Goal: Task Accomplishment & Management: Complete application form

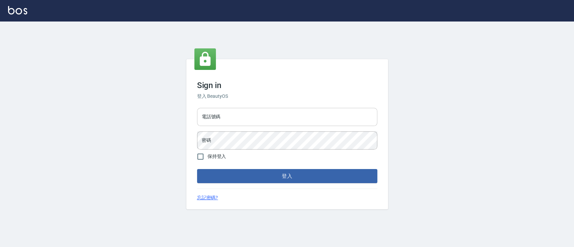
click at [253, 115] on input "電話號碼" at bounding box center [287, 117] width 180 height 18
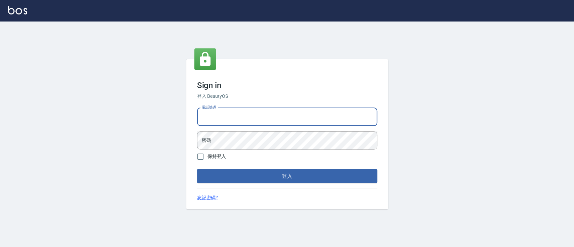
type input "0936904311"
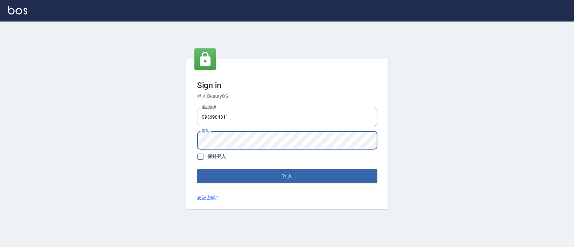
click at [197, 169] on button "登入" at bounding box center [287, 176] width 180 height 14
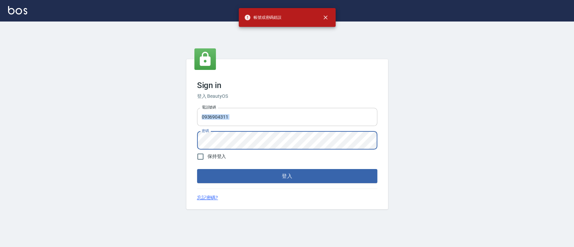
drag, startPoint x: 297, startPoint y: 130, endPoint x: 307, endPoint y: 120, distance: 13.6
click at [308, 118] on div "電話號碼 0936904311 電話號碼 密碼 密碼" at bounding box center [287, 128] width 186 height 47
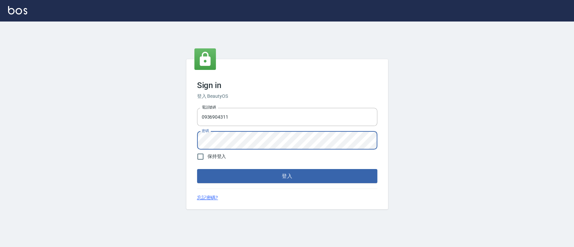
click at [197, 169] on button "登入" at bounding box center [287, 176] width 180 height 14
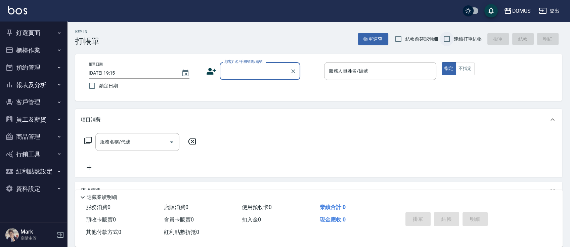
click at [445, 40] on input "連續打單結帳" at bounding box center [447, 39] width 14 height 14
checkbox input "true"
click at [281, 77] on div "顧客姓名/手機號碼/編號" at bounding box center [260, 71] width 81 height 18
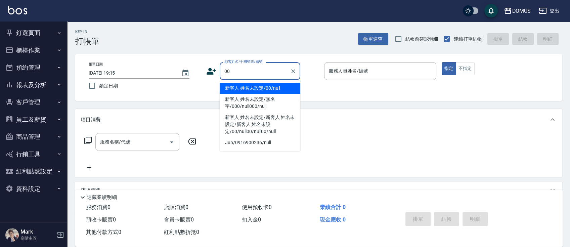
type input "新客人 姓名未設定/00/null"
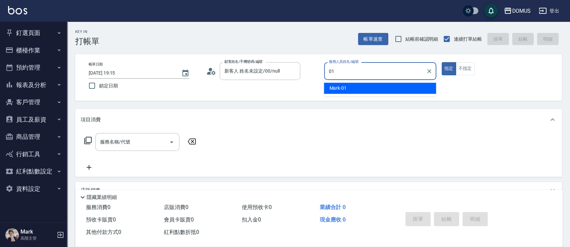
type input "Mark-01"
type button "true"
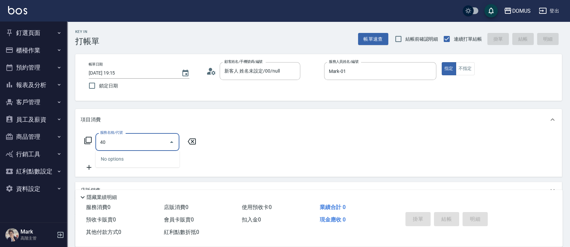
type input "401"
type input "20"
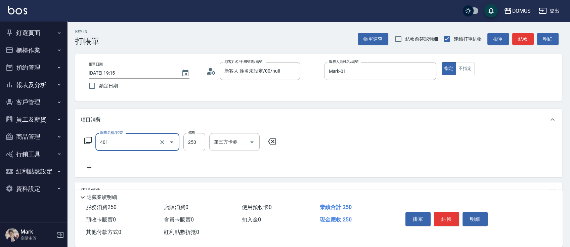
type input "剪髮(401)"
type input "3"
type input "0"
type input "30"
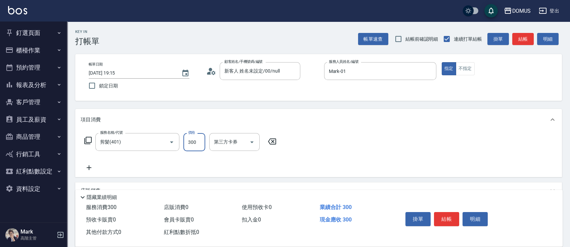
type input "300"
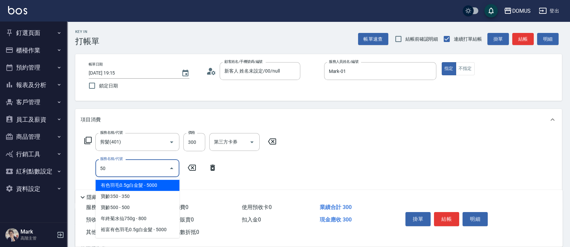
type input "501"
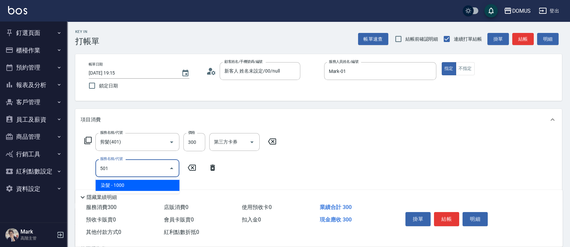
type input "130"
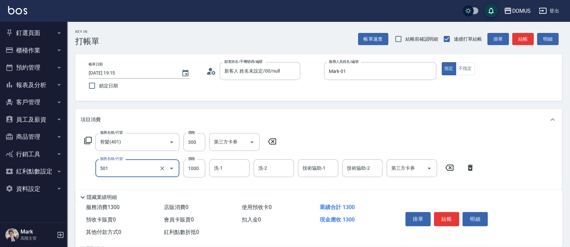
type input "染髮(501)"
type input "30"
type input "20"
type input "50"
type input "200"
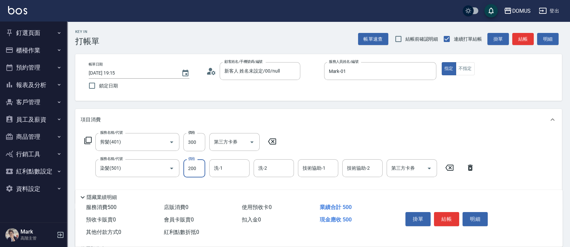
type input "230"
type input "2000"
type input "Heidi-34"
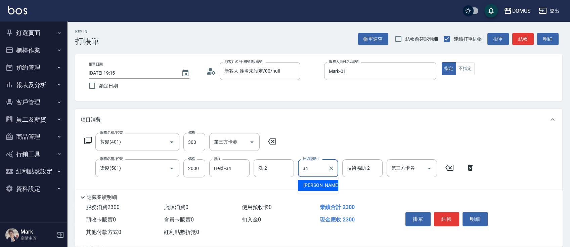
type input "Heidi-34"
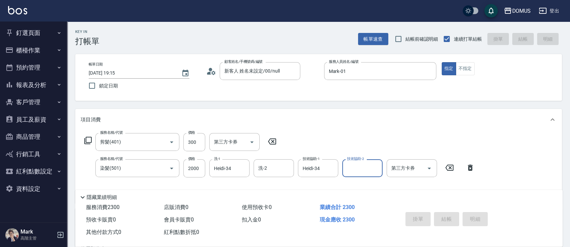
type input "2025/09/19 19:16"
type input "0"
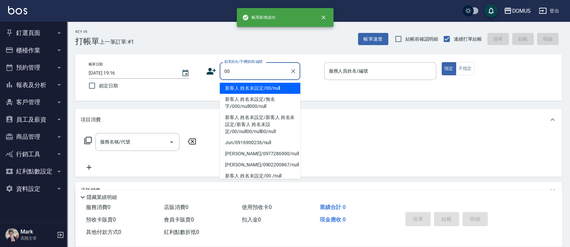
type input "00"
type input "0"
type input "新客人 姓名未設定/00/null"
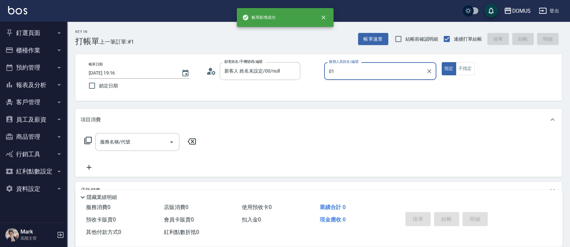
type input "Mark-01"
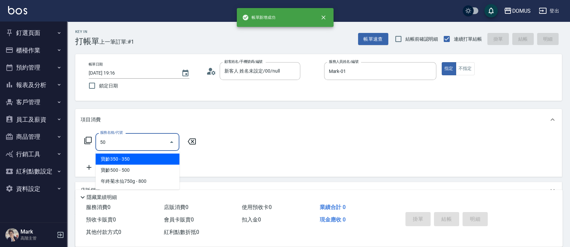
type input "501"
type input "100"
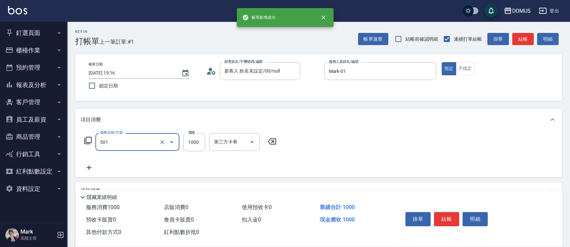
type input "染髮(501)"
type input "1"
type input "0"
type input "15"
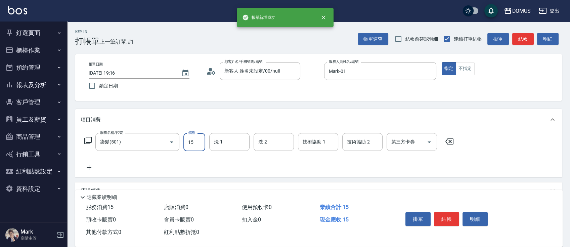
type input "10"
type input "150"
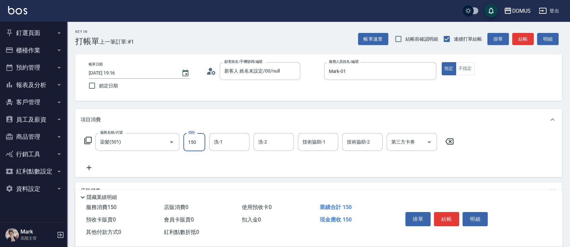
type input "150"
type input "1500"
type input "Heidi-34"
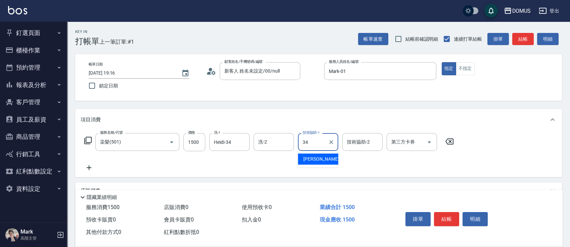
type input "Heidi-34"
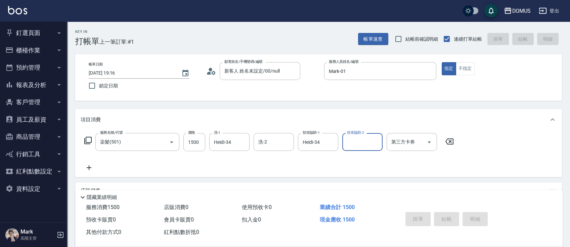
type input "0"
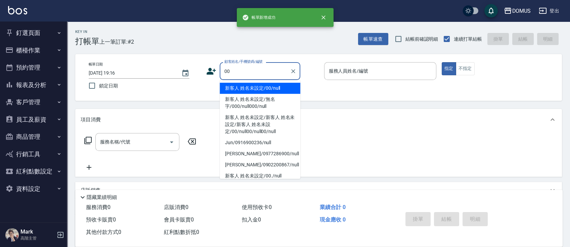
type input "新客人 姓名未設定/00/null"
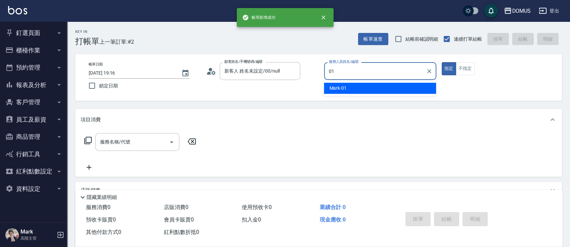
type input "Mark-01"
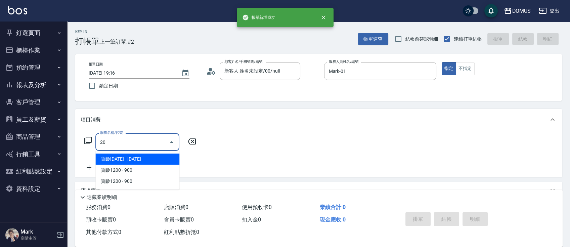
type input "206"
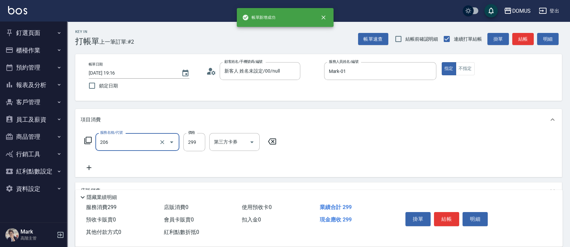
type input "20"
type input "健康洗髮(206)"
type input "3"
type input "0"
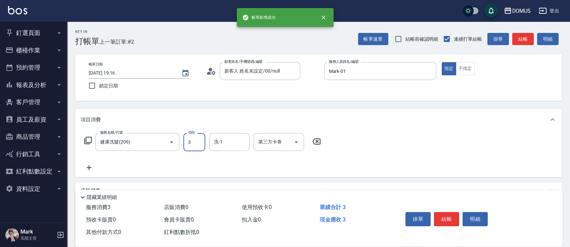
type input "30"
type input "300"
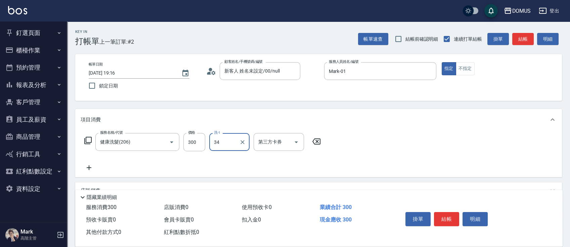
type input "Heidi-34"
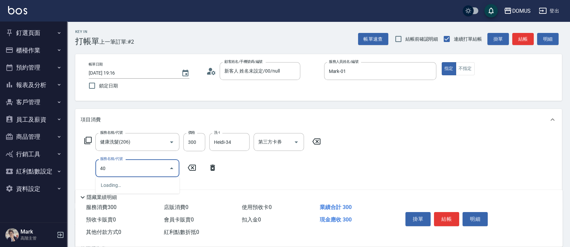
type input "401"
type input "50"
type input "剪髮(401)"
type input "4"
type input "30"
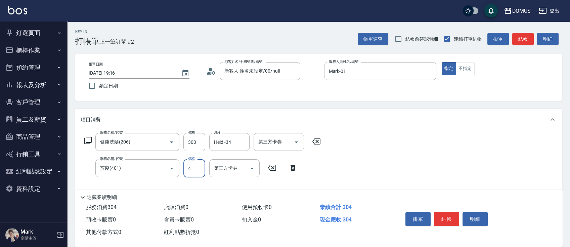
type input "40"
type input "70"
type input "400"
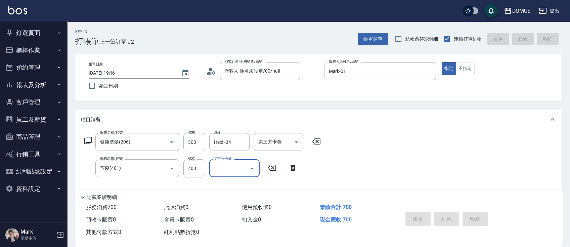
type input "0"
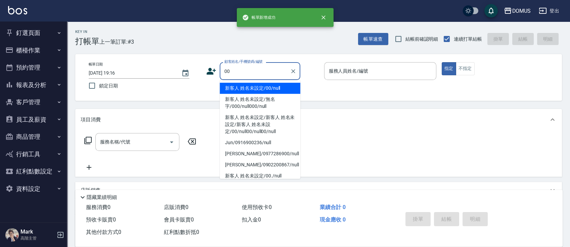
type input "00"
type input "0"
type input "新客人 姓名未設定/00/null"
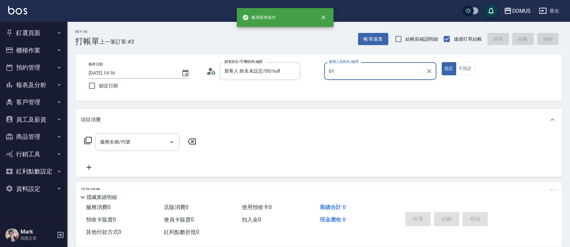
type input "Mark-01"
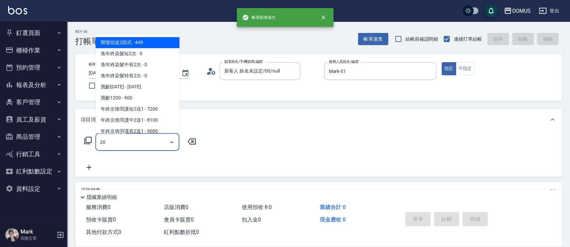
type input "206"
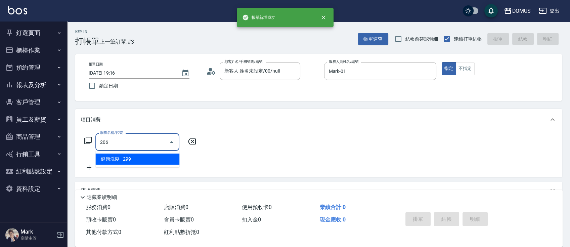
type input "20"
type input "健康洗髮(206)"
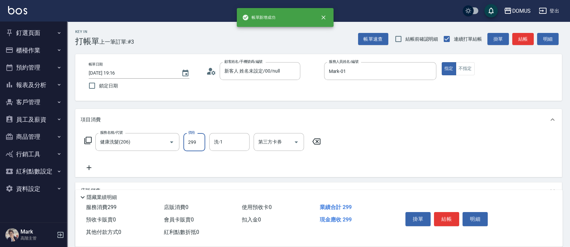
type input "3"
type input "0"
type input "30"
type input "300"
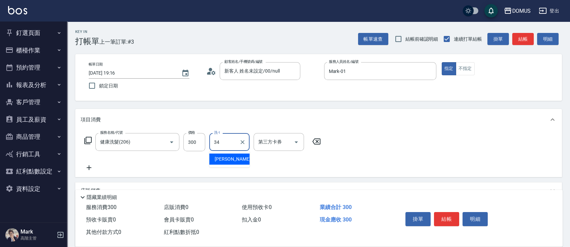
type input "Heidi-34"
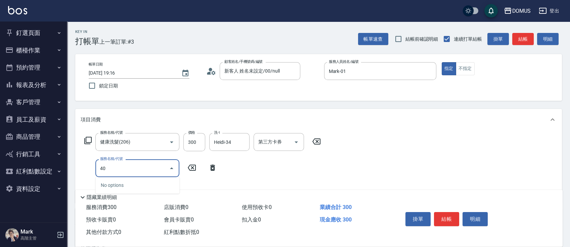
type input "401"
type input "50"
type input "剪髮(401)"
type input "4"
type input "30"
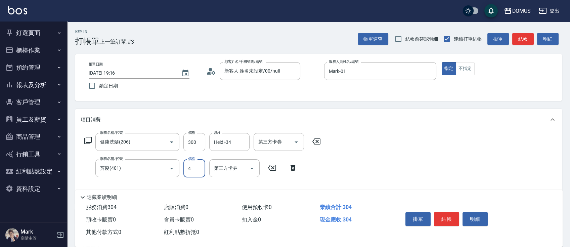
type input "40"
type input "70"
type input "400"
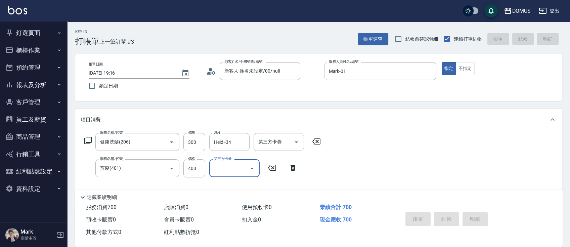
type input "0"
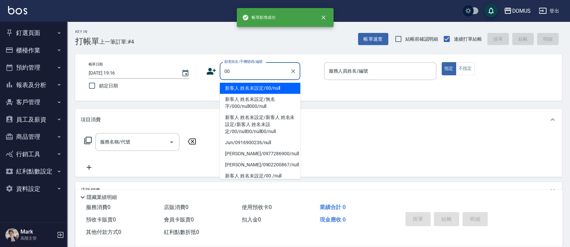
type input "新客人 姓名未設定/00/null"
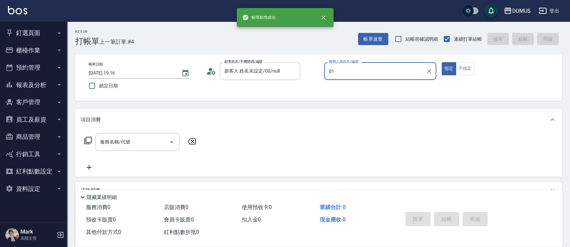
type input "Mark-01"
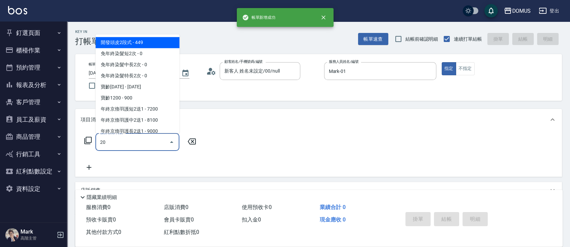
type input "206"
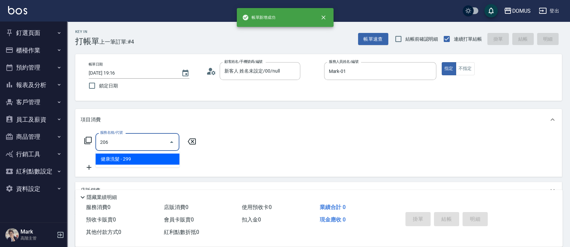
type input "20"
type input "健康洗髮(206)"
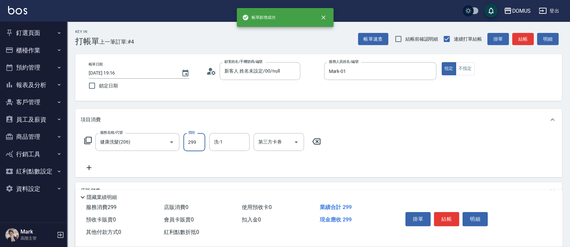
type input "3"
type input "0"
type input "30"
type input "300"
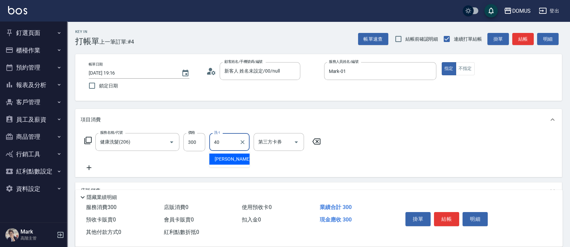
type input "[PERSON_NAME]-40"
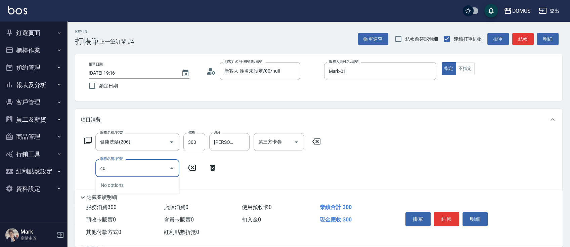
type input "401"
type input "50"
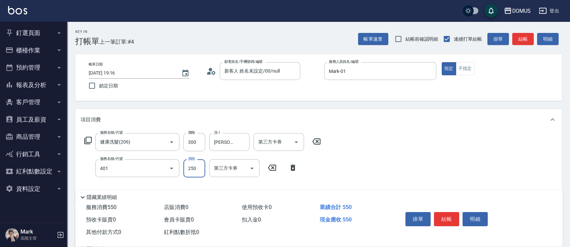
type input "剪髮(401)"
type input "4"
type input "30"
type input "40"
type input "70"
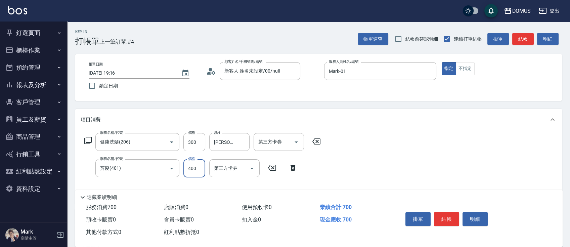
type input "400"
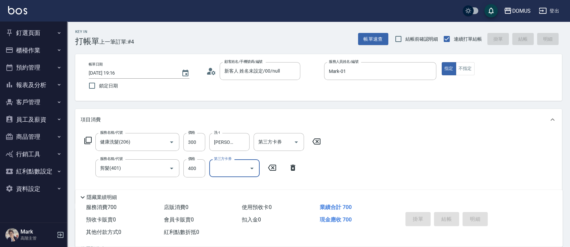
type input "2025/09/19 19:17"
type input "0"
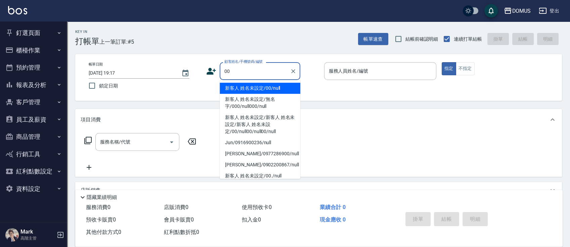
type input "00"
type input "1"
type input "新客人 姓名未設定/00/null"
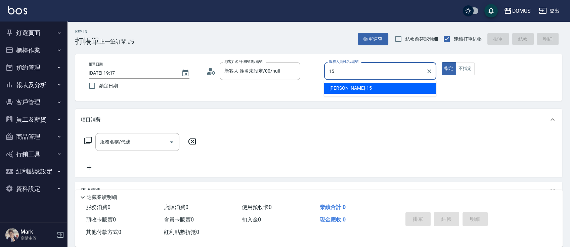
type input "[PERSON_NAME]-15"
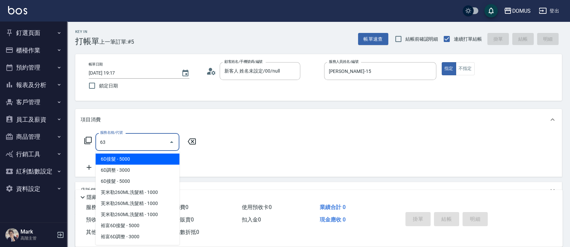
type input "632"
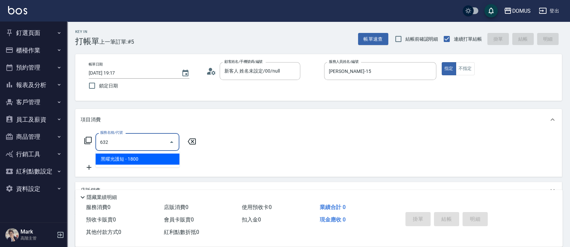
type input "180"
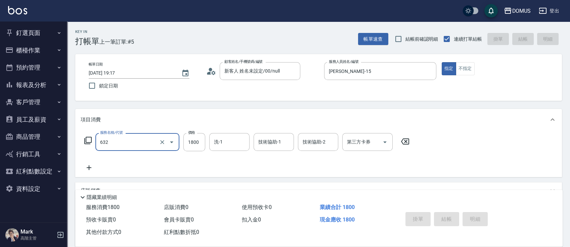
type input "632"
type input "0"
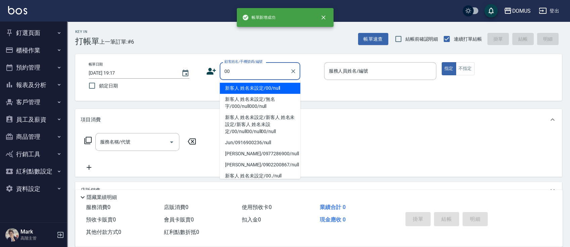
type input "新客人 姓名未設定/00/null"
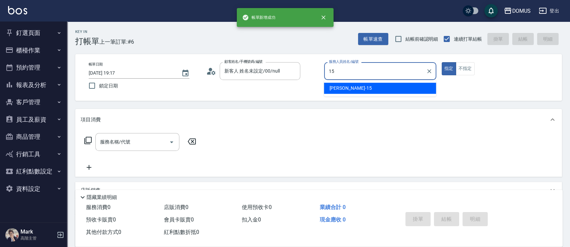
type input "[PERSON_NAME]-15"
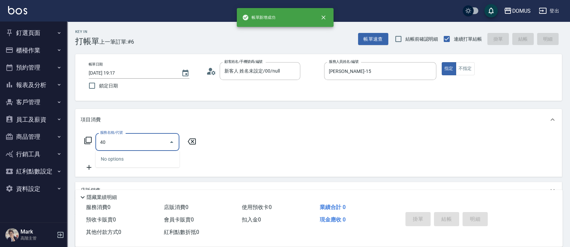
type input "401"
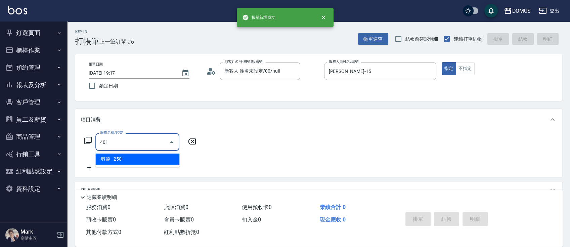
type input "20"
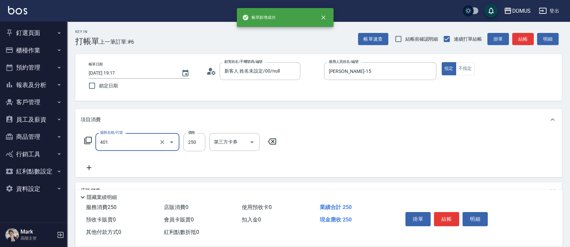
type input "剪髮(401)"
type input "0"
type input "60"
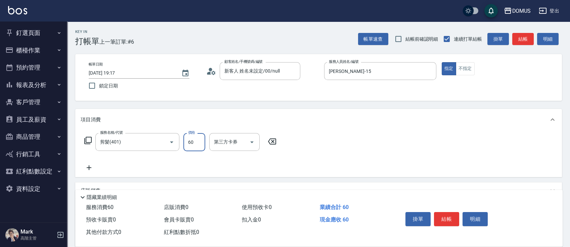
type input "60"
type input "600"
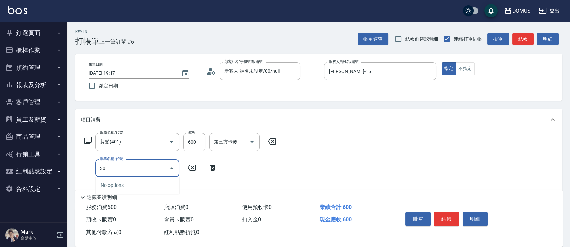
type input "301"
type input "210"
type input "燙髮(301)"
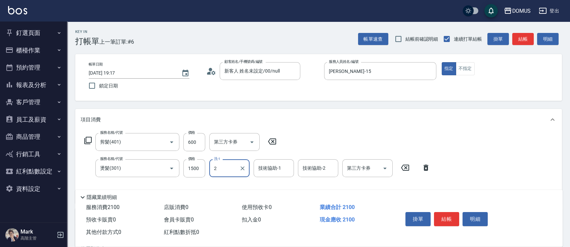
type input "2"
drag, startPoint x: 226, startPoint y: 169, endPoint x: 239, endPoint y: 170, distance: 12.5
click at [230, 166] on input "洗-1" at bounding box center [229, 168] width 34 height 12
type input "小宸-20"
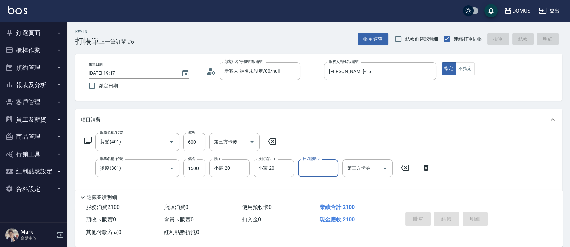
type input "0"
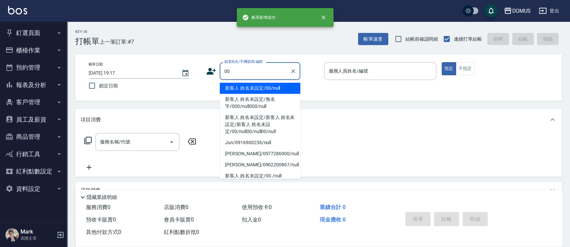
type input "新客人 姓名未設定/00/null"
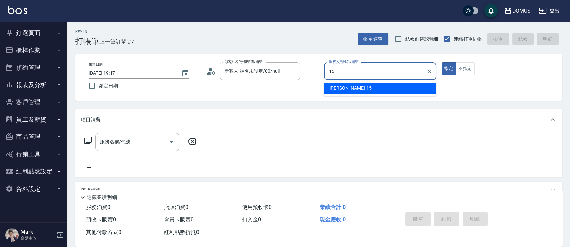
type input "[PERSON_NAME]-15"
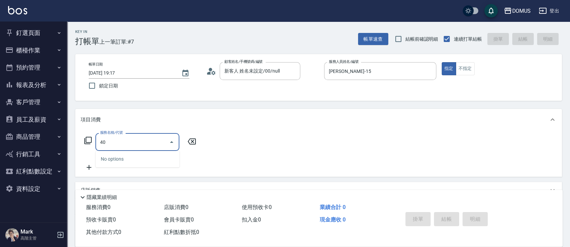
type input "401"
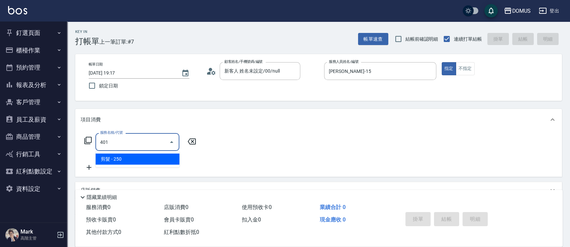
type input "20"
type input "剪髮(401)"
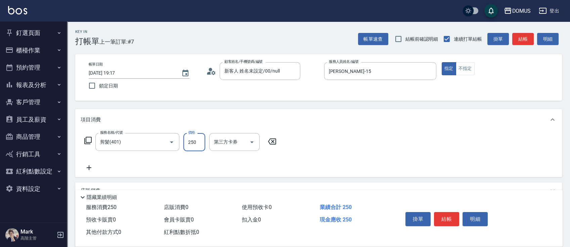
type input "0"
type input "60"
type input "600"
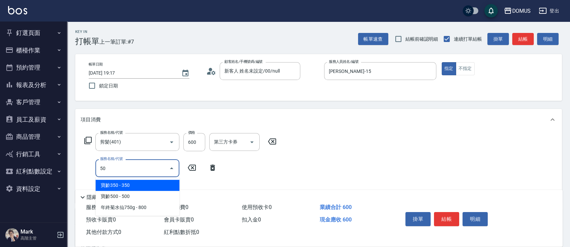
type input "501"
type input "160"
type input "染髮(501)"
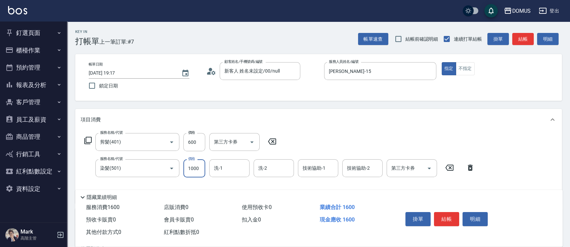
type input "1"
type input "60"
type input "15"
type input "70"
type input "150"
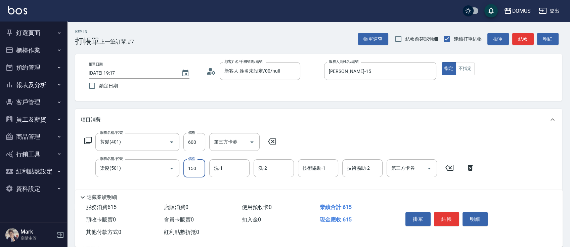
type input "210"
type input "1500"
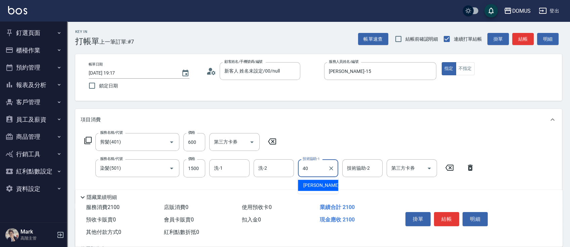
type input "[PERSON_NAME]-40"
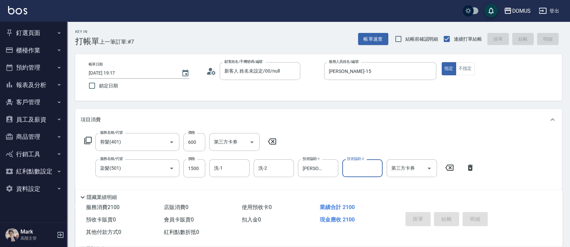
type input "0"
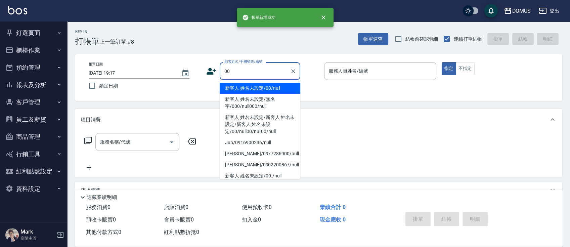
type input "新客人 姓名未設定/00/null"
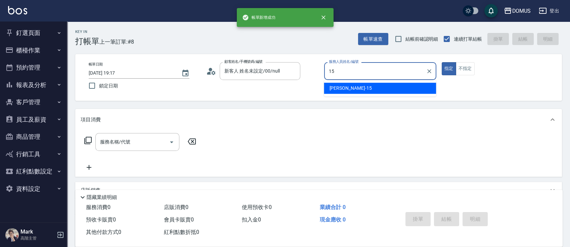
type input "[PERSON_NAME]-15"
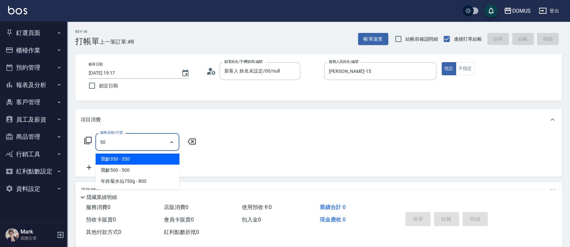
type input "501"
type input "100"
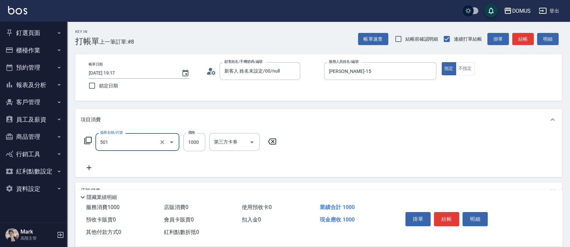
type input "染髮(501)"
type input "3"
type input "0"
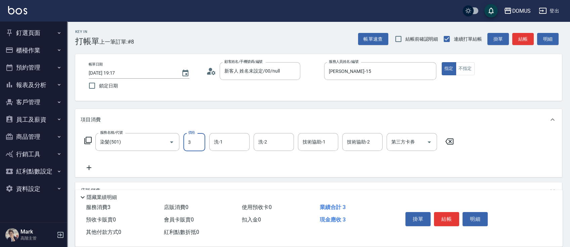
type input "36"
type input "30"
type input "360"
type input "3600"
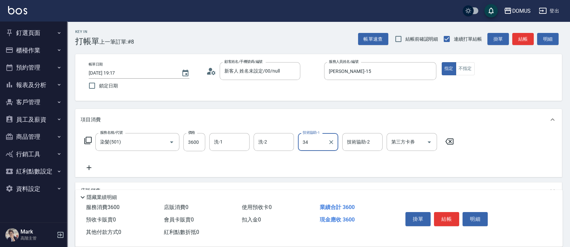
type input "Heidi-34"
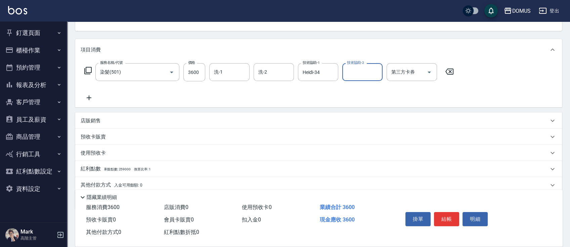
scroll to position [89, 0]
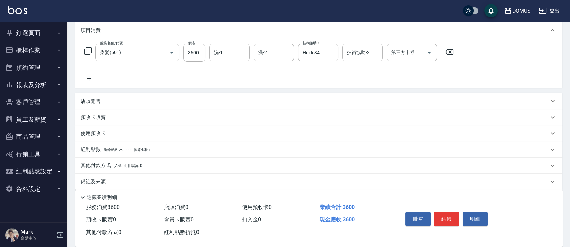
click at [143, 167] on div "其他付款方式 入金可用餘額: 0" at bounding box center [315, 165] width 468 height 7
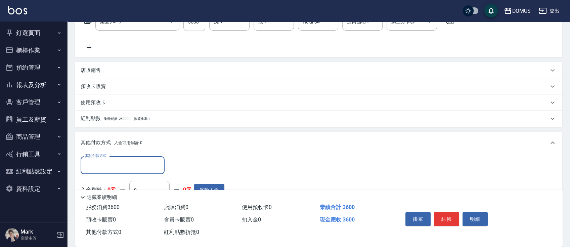
scroll to position [134, 0]
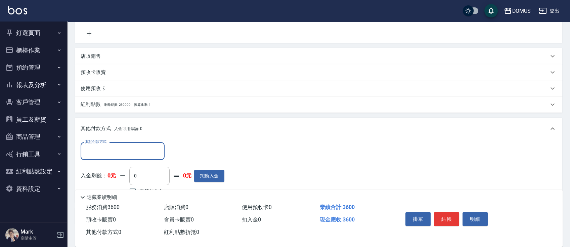
click at [132, 54] on div "店販銷售" at bounding box center [315, 56] width 468 height 7
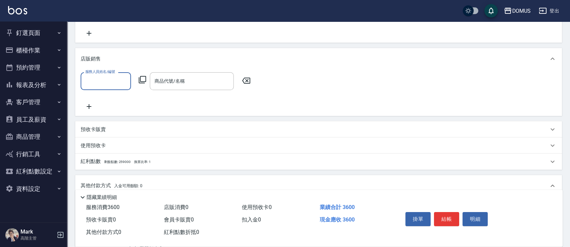
scroll to position [0, 0]
type input "[PERSON_NAME]-15"
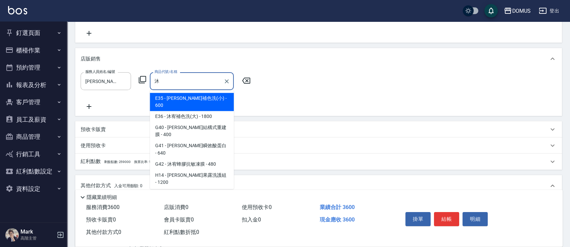
type input "沐宥補色洗(小)"
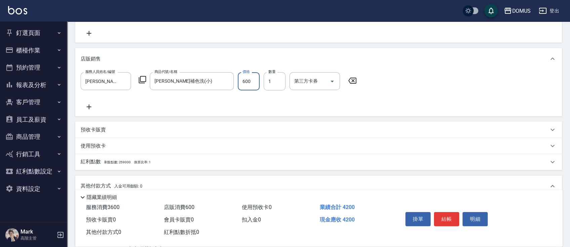
type input "360"
type input "40"
type input "400"
type input "2025/09/19 19:18"
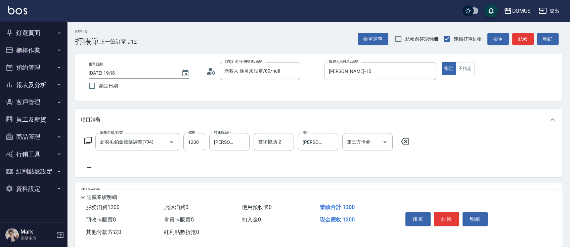
click at [199, 155] on div "服務名稱/代號 新羽毛鉑金接髮調整(704) 服務名稱/代號 價格 1200 價格 技術協助-1 陳奕郝-40 技術協助-1 技術協助-2 技術協助-2 洗-…" at bounding box center [247, 152] width 333 height 39
click at [203, 141] on input "1200" at bounding box center [195, 142] width 22 height 18
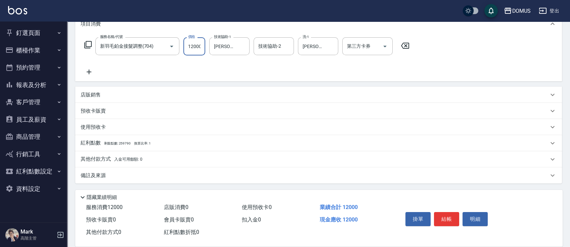
click at [110, 160] on p "其他付款方式 入金可用餘額: 0" at bounding box center [112, 159] width 62 height 7
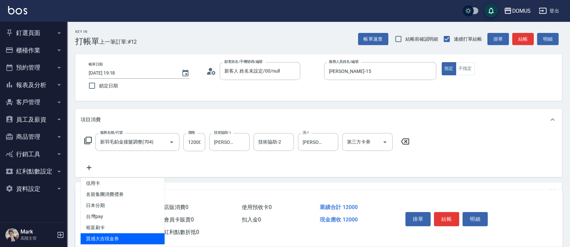
click at [405, 143] on icon at bounding box center [405, 141] width 17 height 8
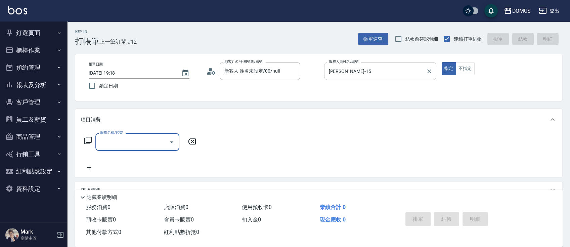
click at [390, 68] on input "[PERSON_NAME]-15" at bounding box center [375, 71] width 96 height 12
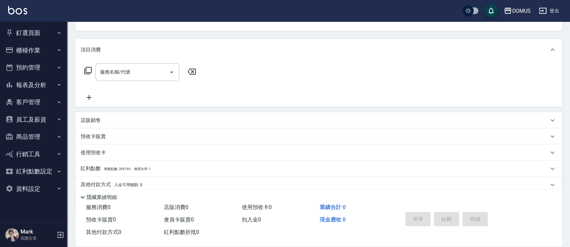
scroll to position [89, 0]
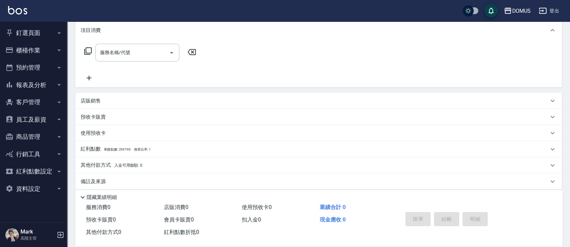
click at [198, 104] on div "店販銷售" at bounding box center [315, 100] width 468 height 7
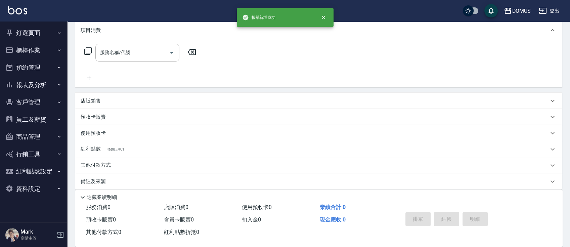
scroll to position [0, 0]
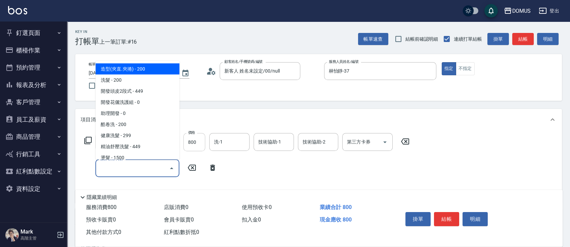
click at [202, 148] on input "800" at bounding box center [195, 142] width 22 height 18
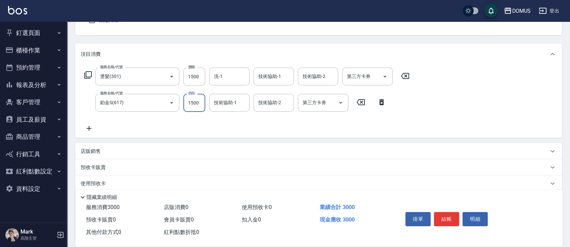
scroll to position [122, 0]
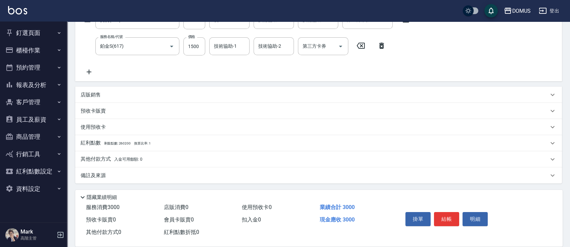
click at [146, 165] on div "其他付款方式 入金可用餘額: 0" at bounding box center [318, 159] width 487 height 16
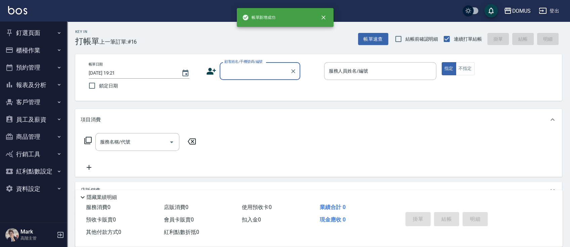
scroll to position [0, 0]
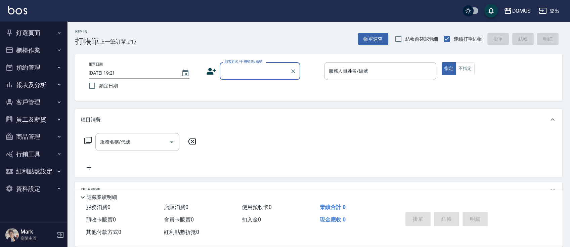
click at [46, 25] on button "釘選頁面" at bounding box center [34, 32] width 62 height 17
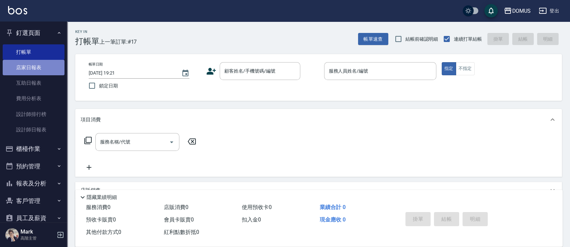
click at [43, 65] on link "店家日報表" at bounding box center [34, 67] width 62 height 15
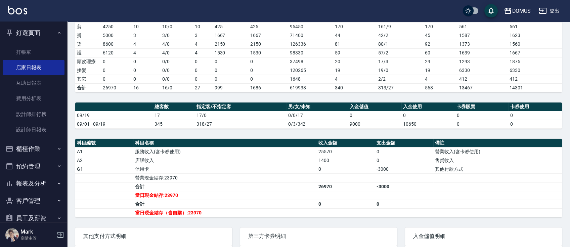
scroll to position [134, 0]
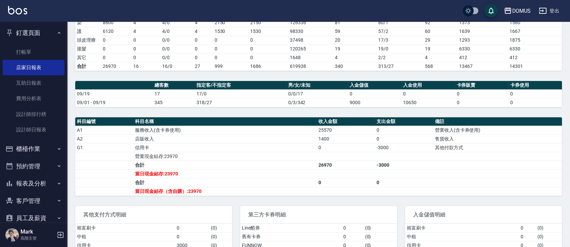
click at [29, 43] on ul "打帳單 店家日報表 互助日報表 費用分析表 設計師排行榜 設計師日報表" at bounding box center [34, 91] width 62 height 99
click at [28, 45] on link "打帳單" at bounding box center [34, 51] width 62 height 15
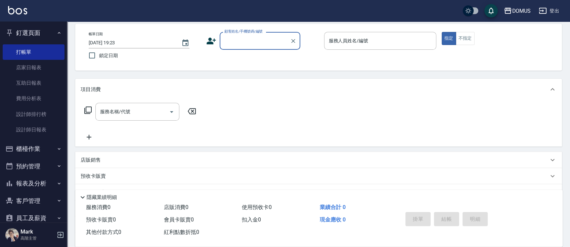
scroll to position [45, 0]
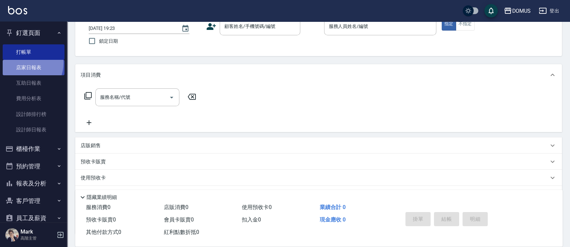
click at [24, 63] on link "店家日報表" at bounding box center [34, 67] width 62 height 15
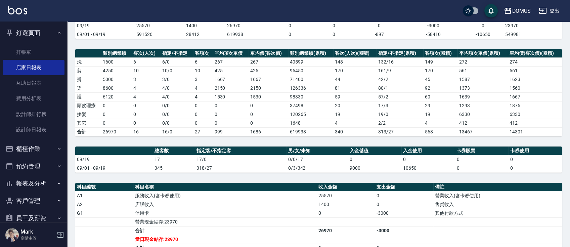
scroll to position [179, 0]
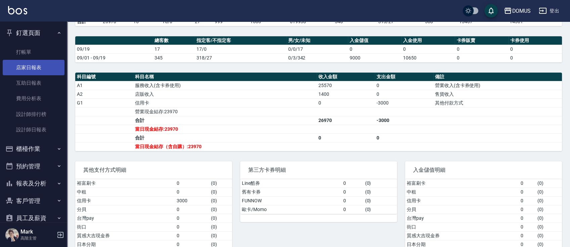
click at [37, 61] on link "店家日報表" at bounding box center [34, 67] width 62 height 15
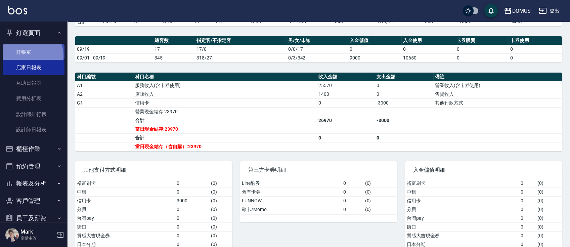
click at [30, 55] on link "打帳單" at bounding box center [34, 51] width 62 height 15
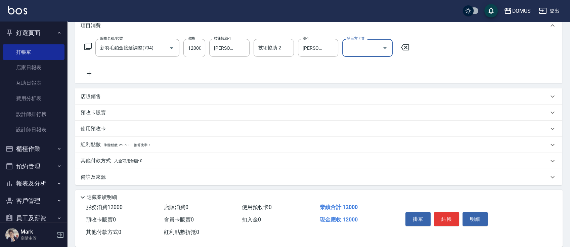
scroll to position [96, 0]
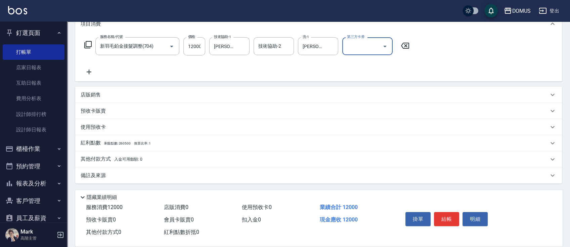
click at [115, 162] on p "其他付款方式 入金可用餘額: 0" at bounding box center [112, 159] width 62 height 7
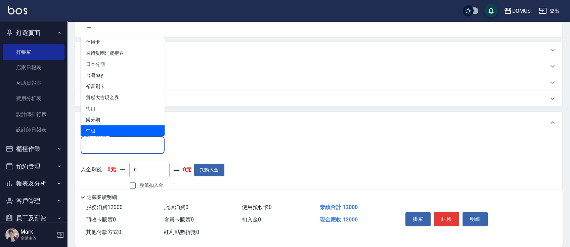
scroll to position [3, 0]
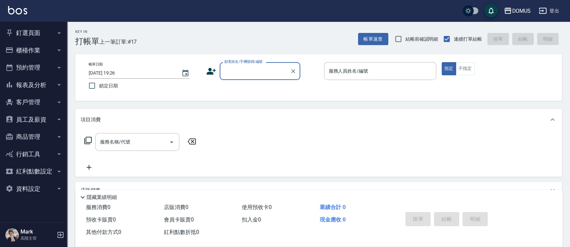
click at [569, 9] on div "DOMUS 登出" at bounding box center [285, 11] width 570 height 22
click at [555, 10] on button "登出" at bounding box center [549, 11] width 26 height 12
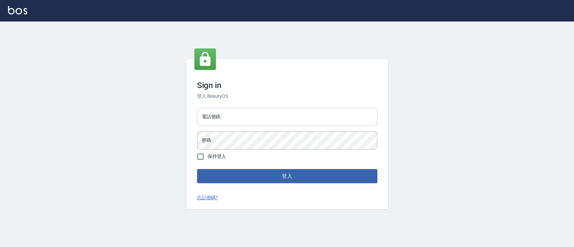
click at [220, 116] on input "電話號碼" at bounding box center [287, 117] width 180 height 18
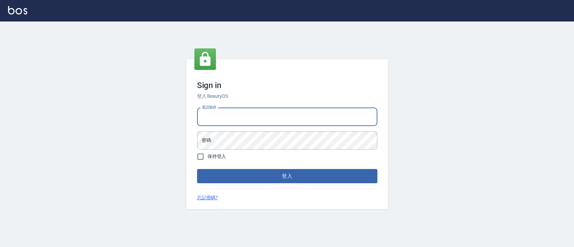
type input "0936904311"
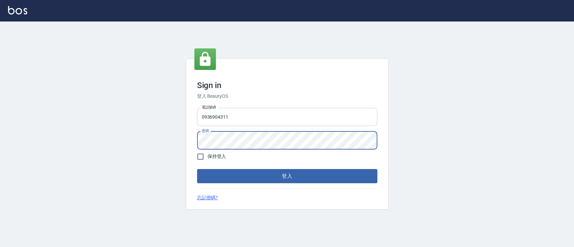
click at [197, 169] on button "登入" at bounding box center [287, 176] width 180 height 14
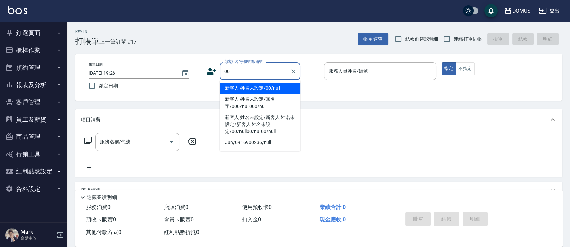
type input "新客人 姓名未設定/00/null"
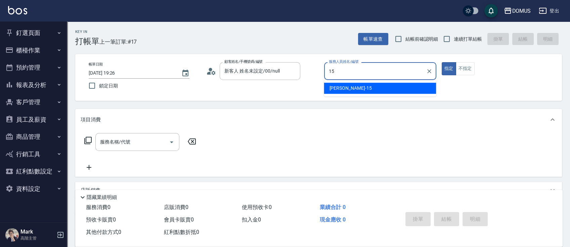
type input "Kyle-15"
type button "true"
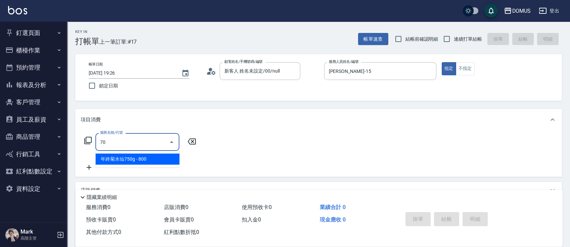
type input "704"
type input "500"
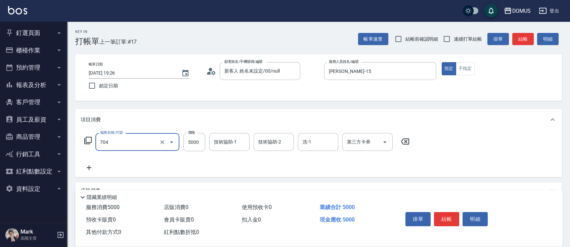
type input "新羽毛鉑金接髮調整(704)"
type input "1"
type input "0"
type input "12"
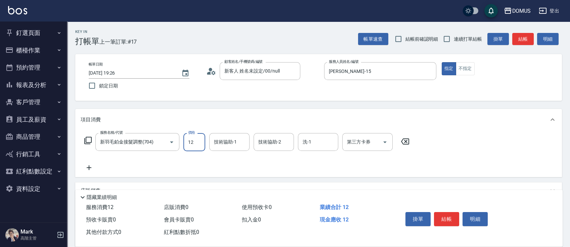
type input "10"
type input "120"
type input "1200"
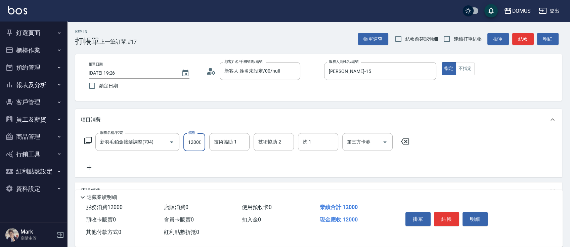
scroll to position [0, 0]
type input "12000"
type input "[PERSON_NAME]-40"
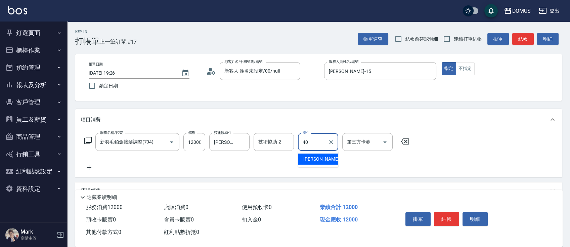
type input "[PERSON_NAME]-40"
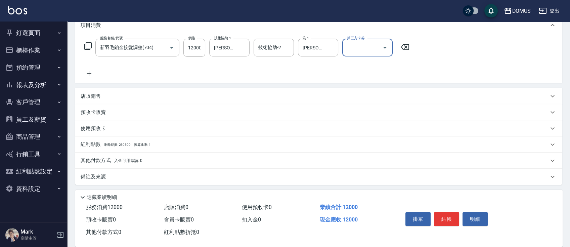
scroll to position [96, 0]
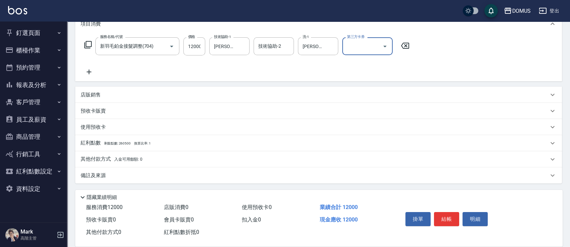
click at [155, 161] on div "其他付款方式 入金可用餘額: 0" at bounding box center [315, 159] width 468 height 7
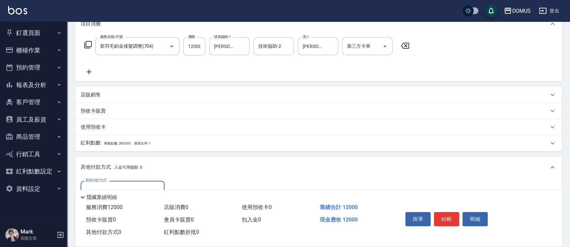
scroll to position [0, 0]
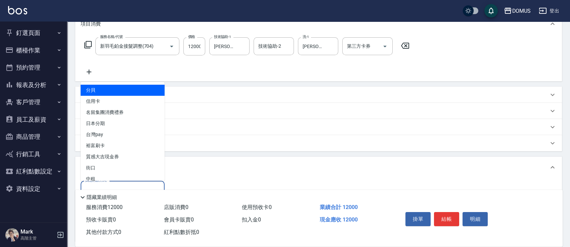
type input "undefined"
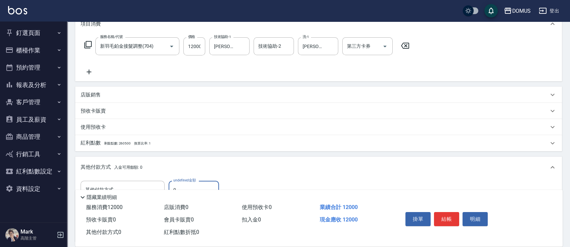
type input "1190"
type input "12"
type input "1180"
type input "120"
type input "1080"
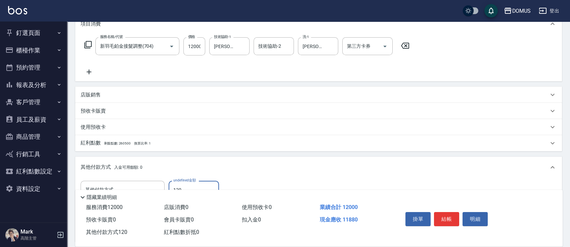
type input "1200"
type input "0"
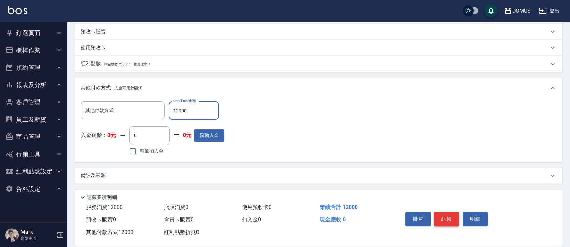
type input "12000"
drag, startPoint x: 442, startPoint y: 216, endPoint x: 440, endPoint y: 210, distance: 6.2
click at [440, 212] on button "結帳" at bounding box center [446, 219] width 25 height 14
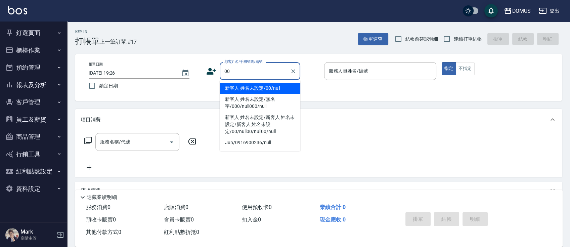
type input "新客人 姓名未設定/00/null"
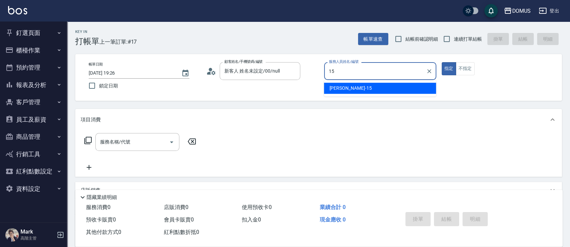
type input "[PERSON_NAME]-15"
type button "true"
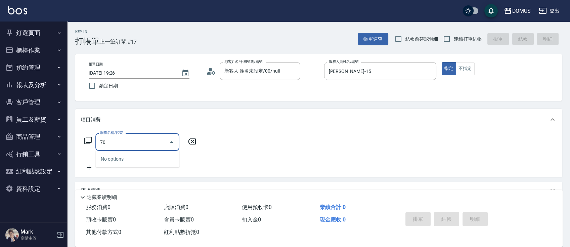
type input "704"
type input "500"
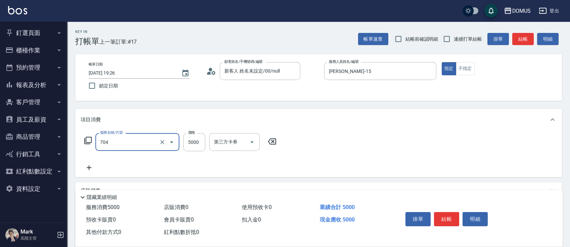
type input "新羽毛鉑金接髮調整(704)"
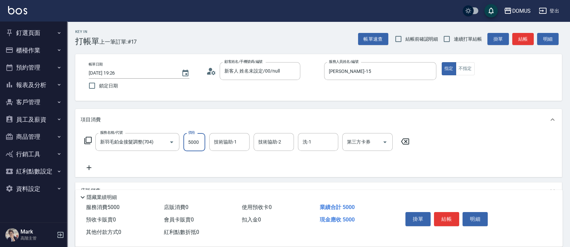
type input "1"
type input "0"
type input "12"
type input "10"
type input "120"
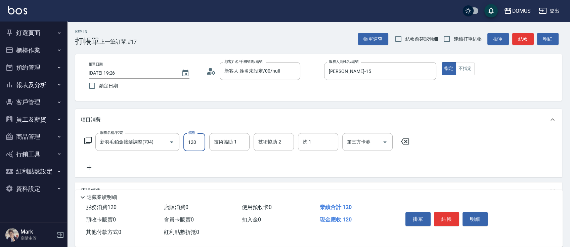
type input "120"
type input "1200"
type input "12000"
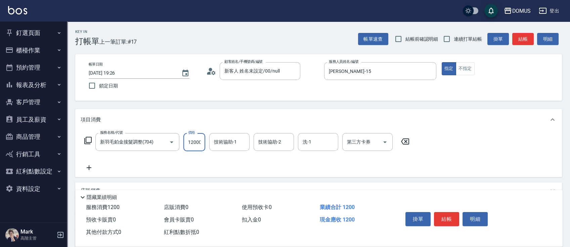
type input "120000"
type input "1200"
type input "12000"
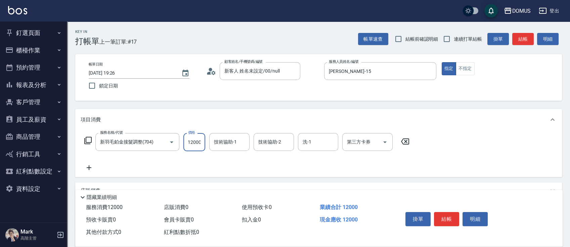
type input "120004"
type input "120000"
type input "1200040"
type input "12000"
type input "120004"
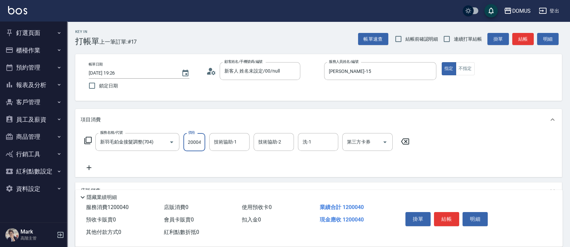
type input "1200"
type input "12000"
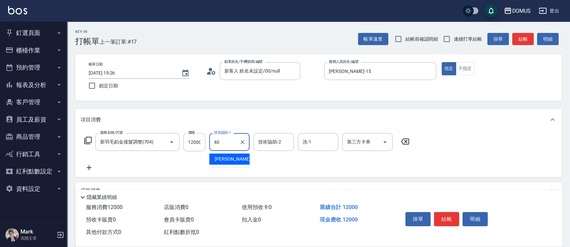
type input "[PERSON_NAME]-40"
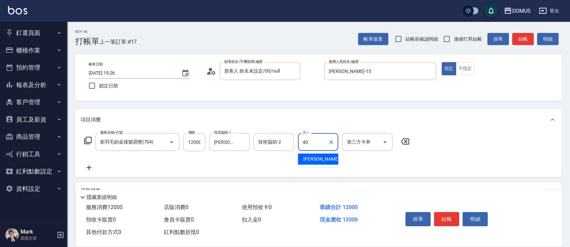
type input "[PERSON_NAME]-40"
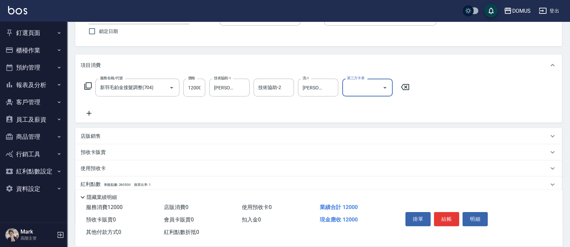
scroll to position [96, 0]
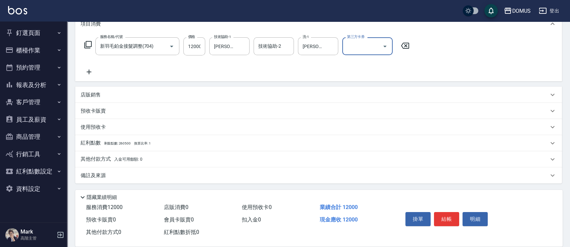
click at [149, 164] on div "其他付款方式 入金可用餘額: 0" at bounding box center [318, 159] width 487 height 16
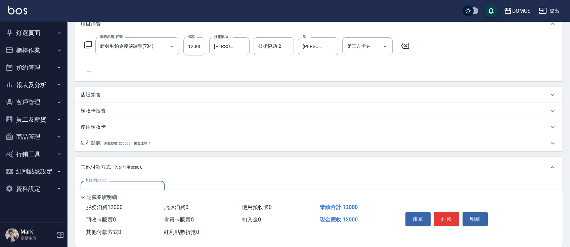
scroll to position [0, 0]
click at [121, 181] on div "其他付款方式" at bounding box center [123, 190] width 84 height 18
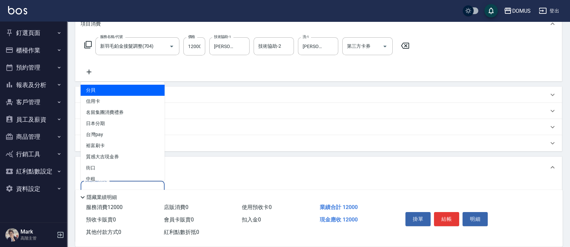
click at [114, 93] on span "分貝" at bounding box center [123, 90] width 84 height 11
type input "分貝"
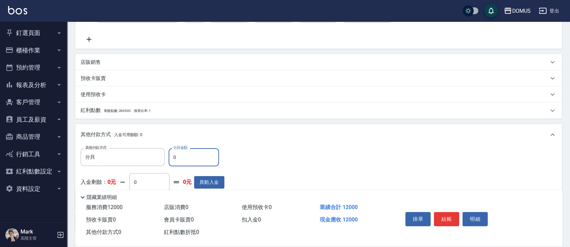
scroll to position [141, 0]
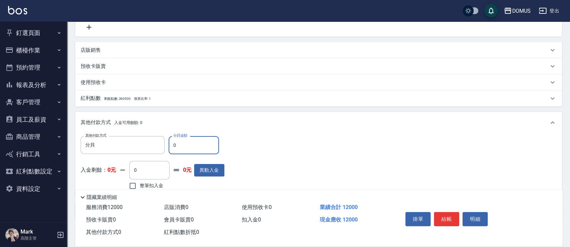
type input "11"
type input "1190"
type input "12"
type input "1180"
type input "120"
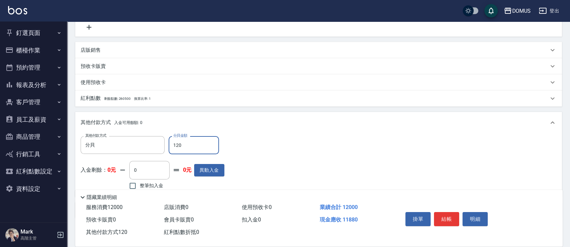
type input "1080"
type input "1200"
type input "0"
type input "12000"
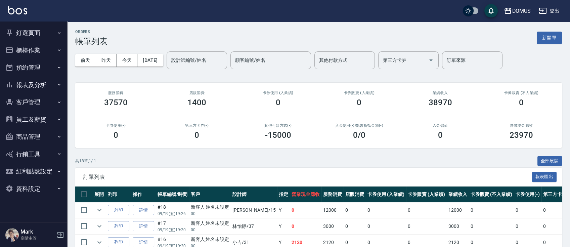
click at [33, 60] on button "預約管理" at bounding box center [34, 67] width 62 height 17
drag, startPoint x: 34, startPoint y: 44, endPoint x: 33, endPoint y: 39, distance: 4.4
click at [33, 39] on nav "釘選頁面 打帳單 店家日報表 互助日報表 費用分析表 設計師排行榜 設計師日報表 櫃檯作業 打帳單 帳單列表 掛單列表 座位開單 營業儀表板 現金收支登錄 高…" at bounding box center [33, 122] width 67 height 201
click at [39, 47] on button "櫃檯作業" at bounding box center [34, 50] width 62 height 17
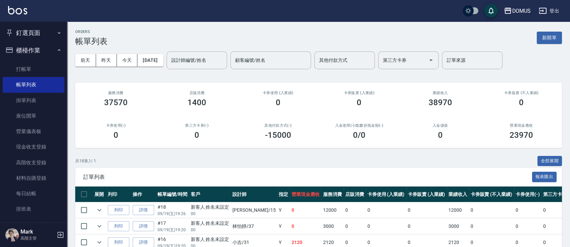
click at [30, 31] on button "釘選頁面" at bounding box center [34, 32] width 62 height 17
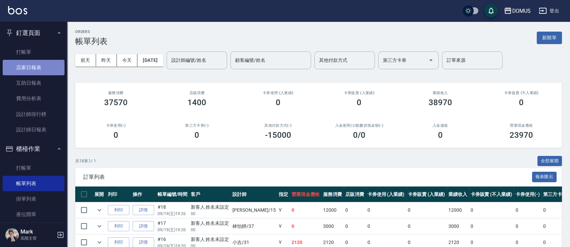
click at [43, 69] on link "店家日報表" at bounding box center [34, 67] width 62 height 15
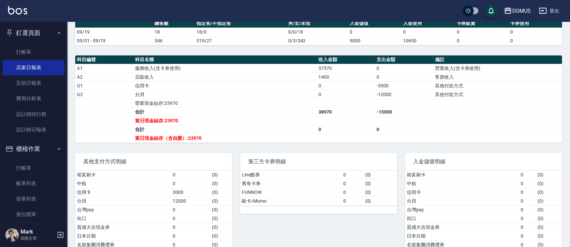
scroll to position [213, 0]
